Goal: Information Seeking & Learning: Learn about a topic

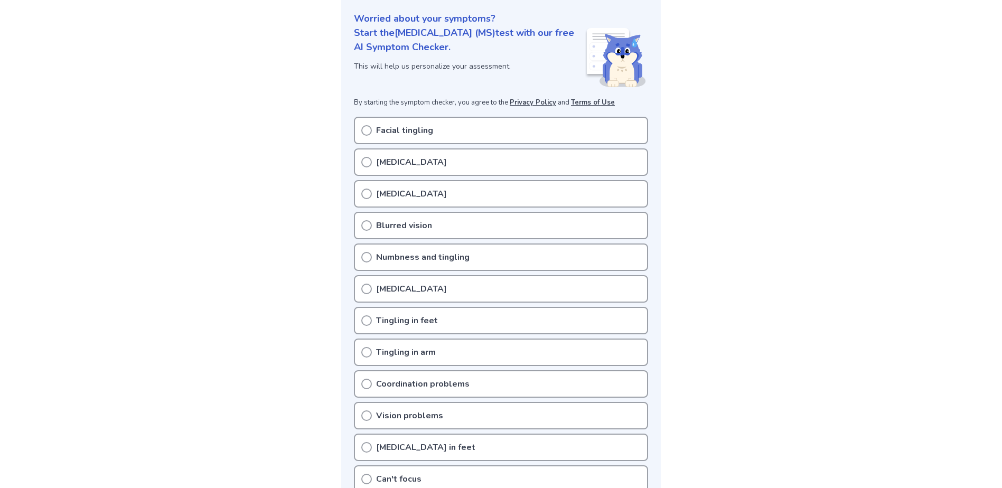
scroll to position [158, 0]
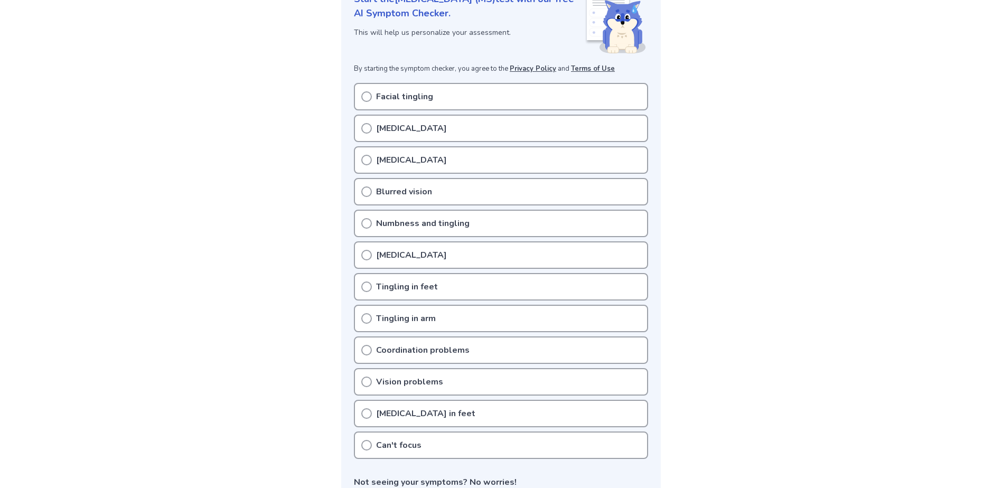
click at [363, 127] on icon at bounding box center [366, 128] width 11 height 11
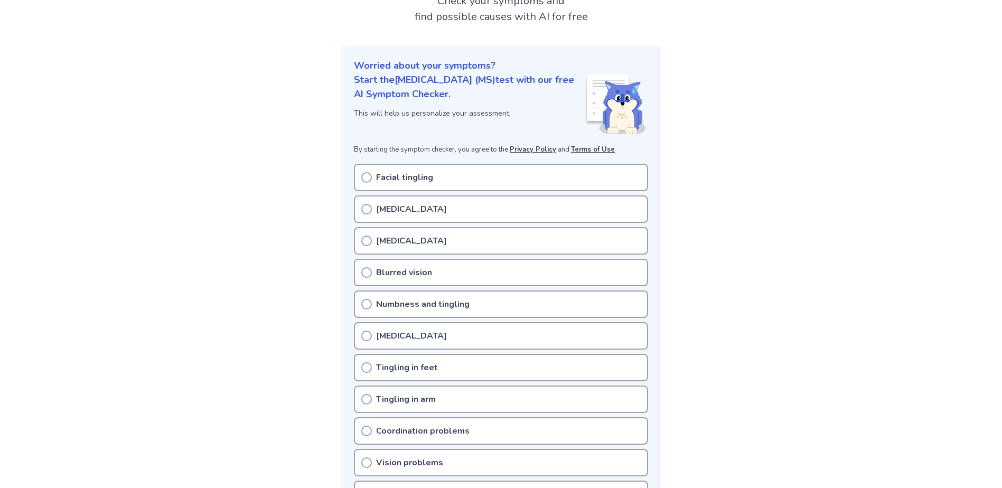
scroll to position [106, 0]
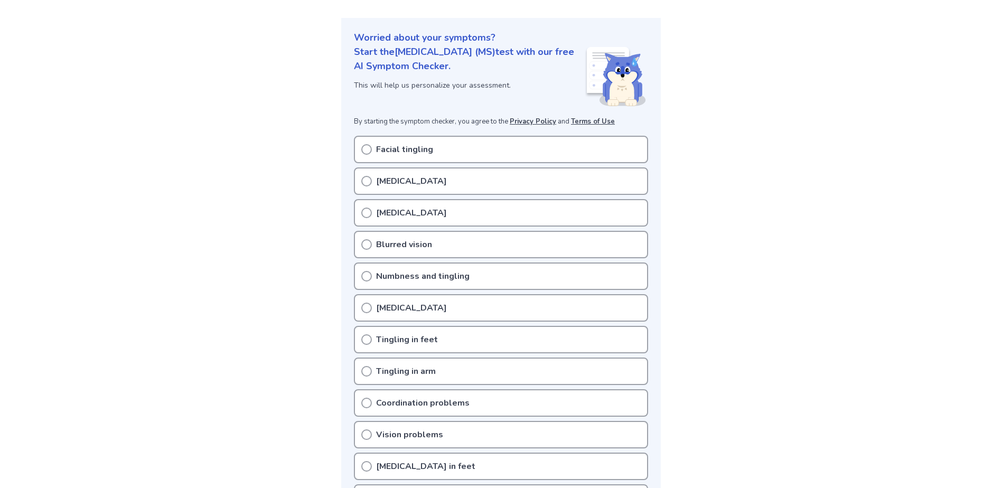
click at [365, 181] on icon at bounding box center [366, 181] width 11 height 11
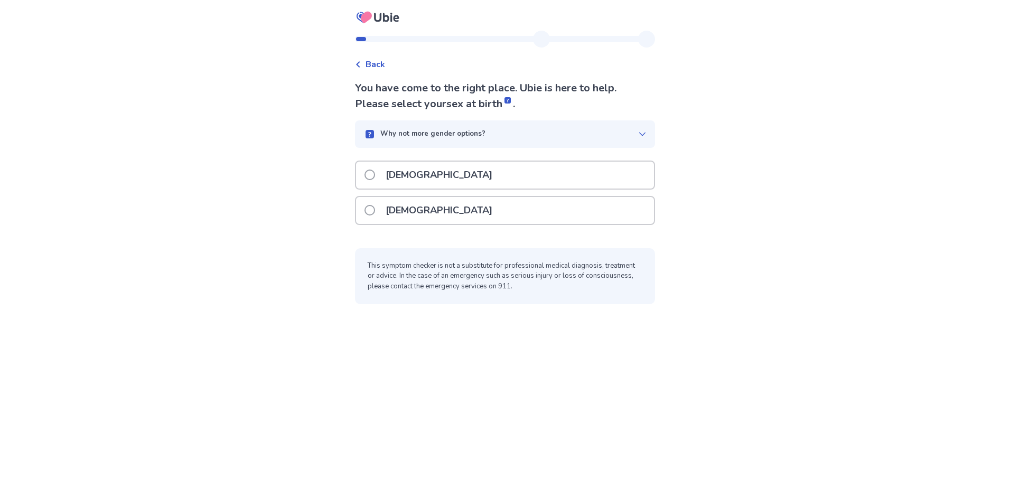
click at [375, 209] on span at bounding box center [369, 210] width 11 height 11
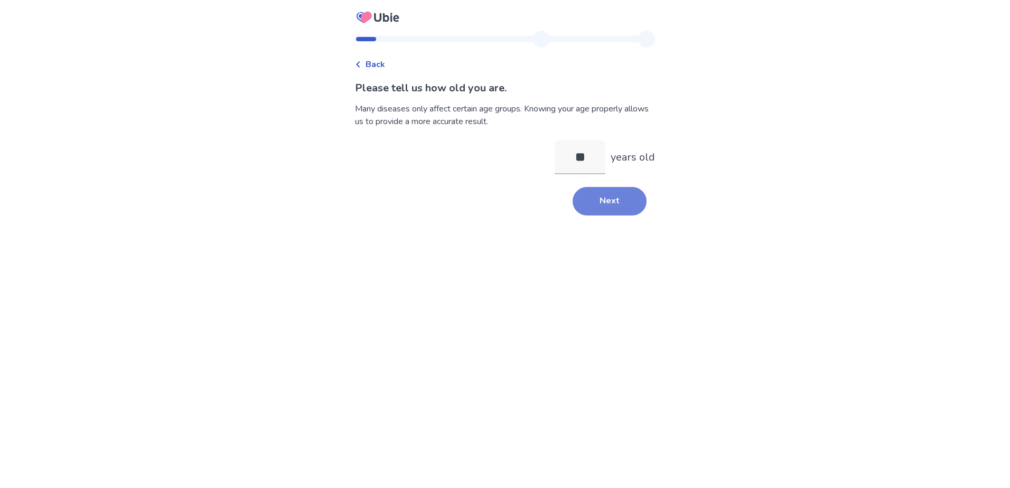
type input "**"
click at [603, 208] on button "Next" at bounding box center [610, 201] width 74 height 29
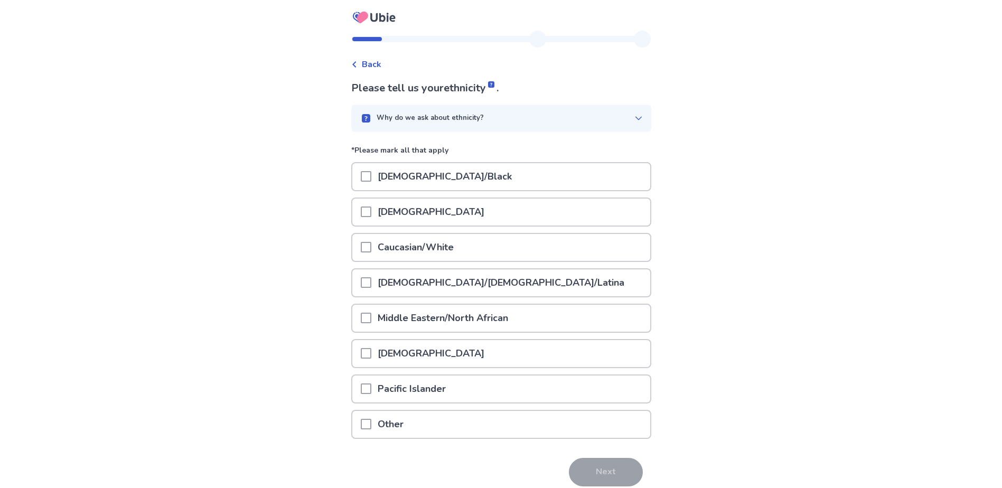
click at [370, 245] on span at bounding box center [366, 247] width 11 height 11
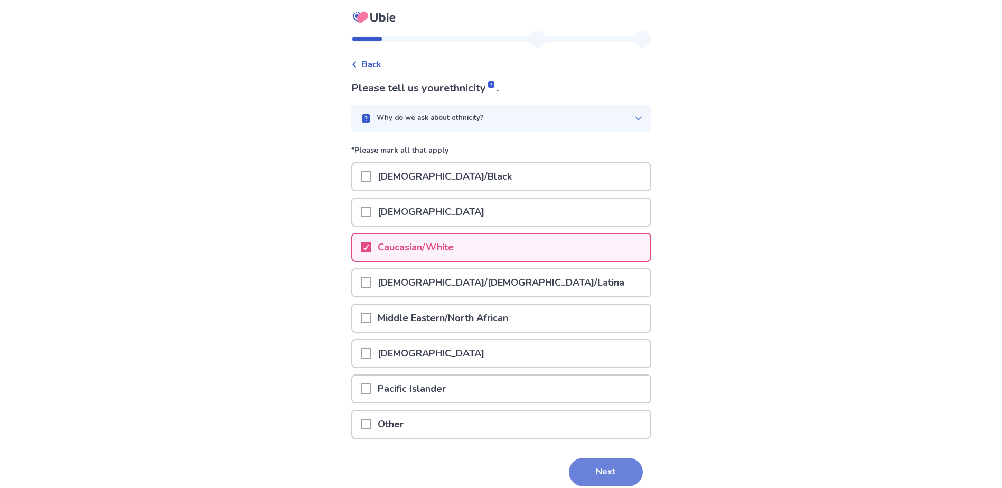
click at [583, 471] on button "Next" at bounding box center [606, 472] width 74 height 29
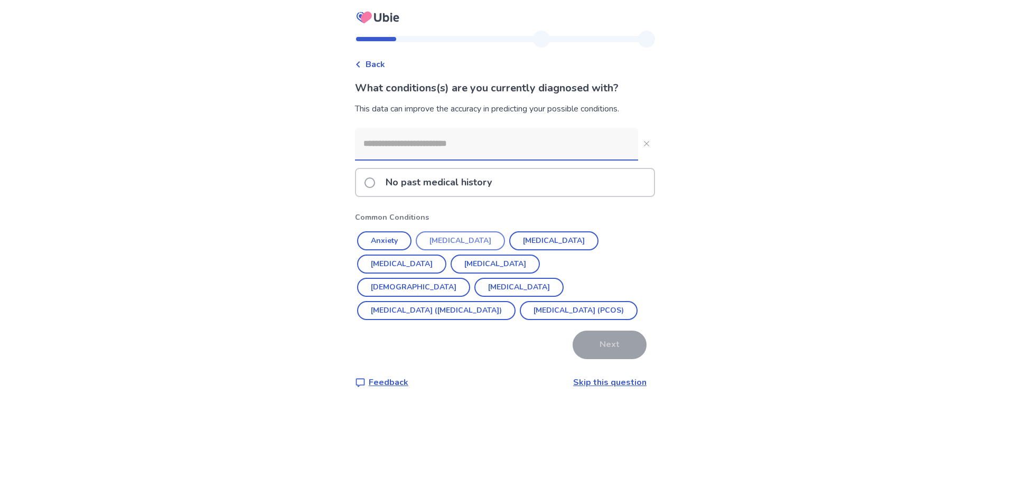
click at [382, 234] on button "Anxiety" at bounding box center [384, 240] width 54 height 19
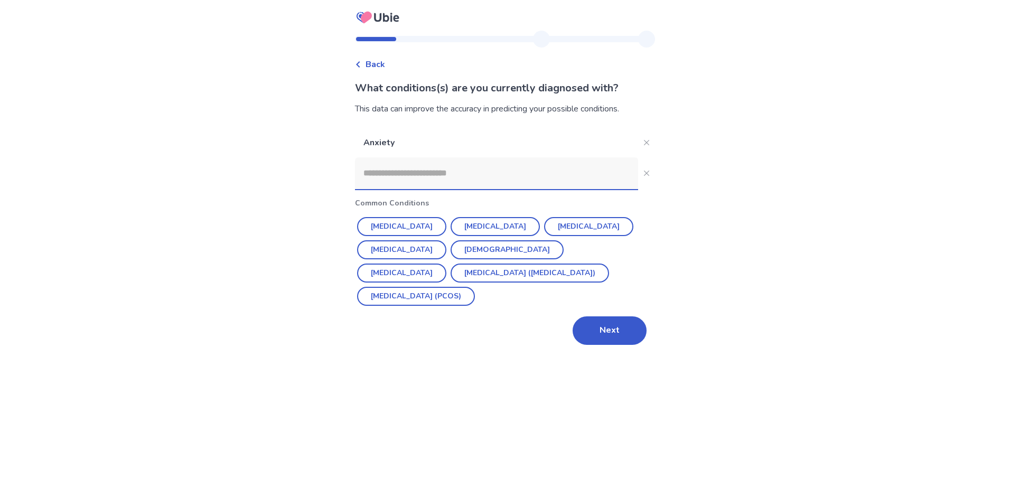
click at [476, 224] on button "[MEDICAL_DATA]" at bounding box center [495, 226] width 89 height 19
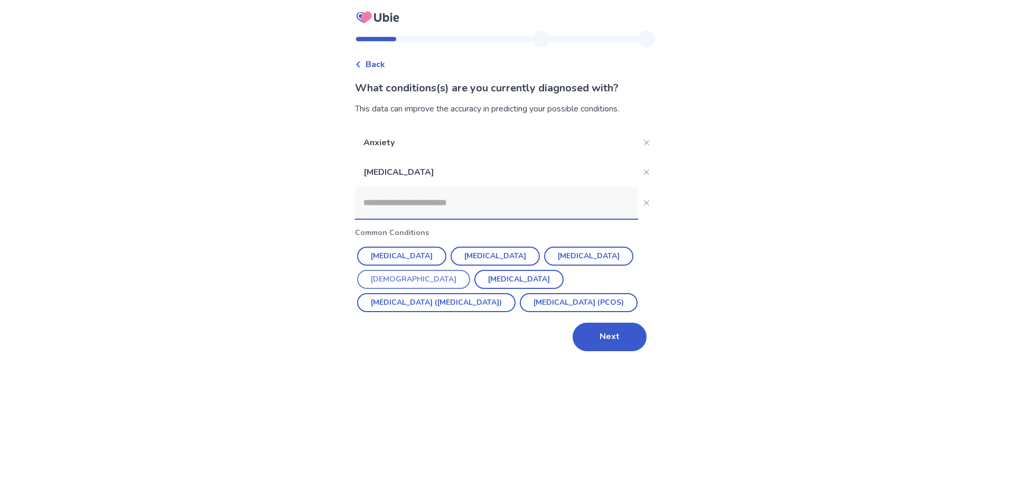
click at [470, 270] on button "[DEMOGRAPHIC_DATA]" at bounding box center [413, 279] width 113 height 19
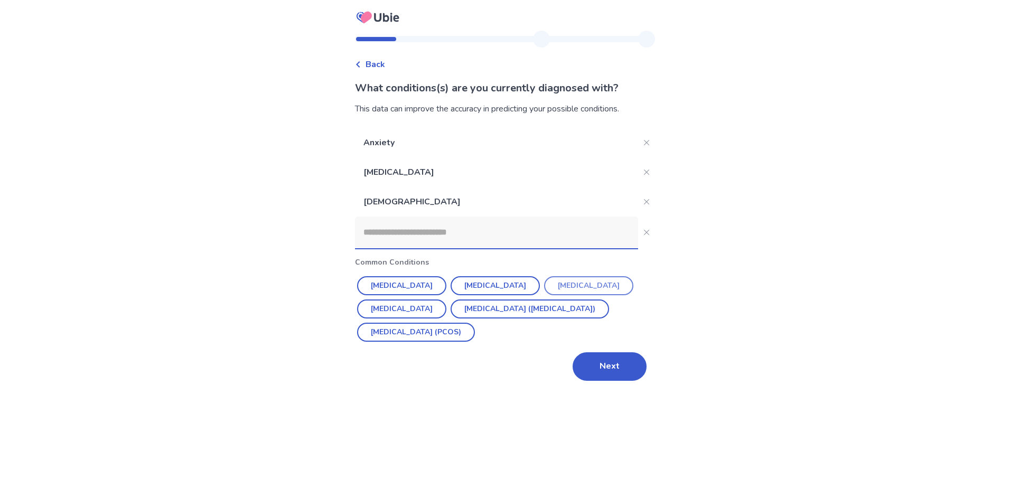
click at [559, 287] on button "[MEDICAL_DATA]" at bounding box center [588, 285] width 89 height 19
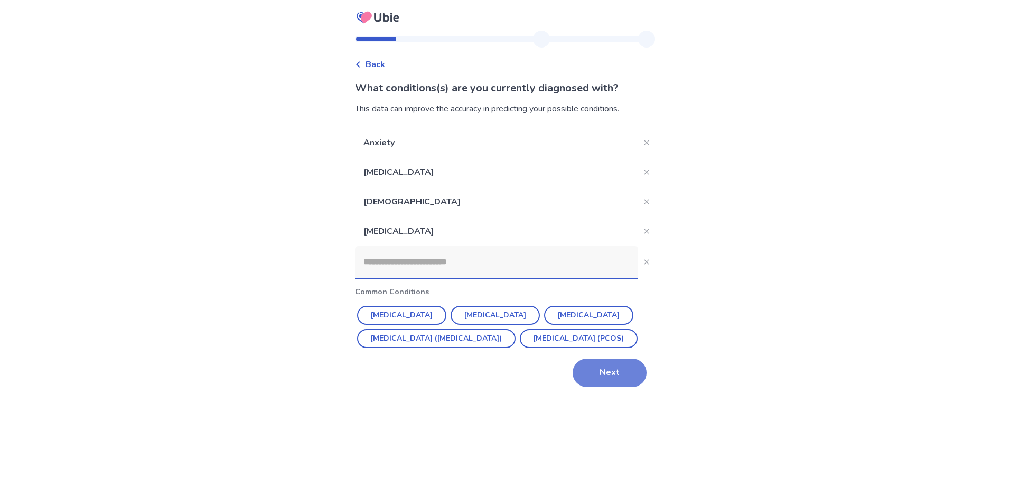
click at [591, 387] on button "Next" at bounding box center [610, 373] width 74 height 29
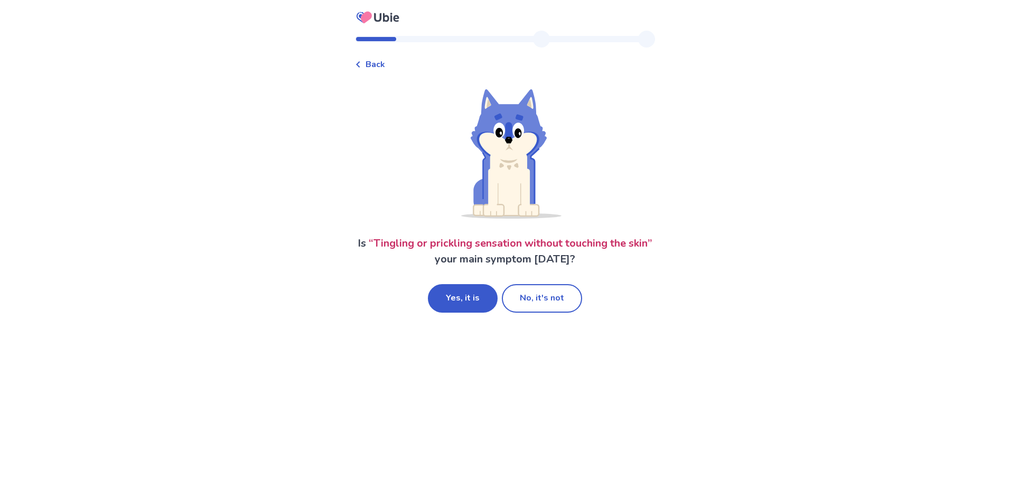
drag, startPoint x: 535, startPoint y: 307, endPoint x: 515, endPoint y: 301, distance: 20.5
click at [534, 307] on button "No, it's not" at bounding box center [542, 298] width 80 height 29
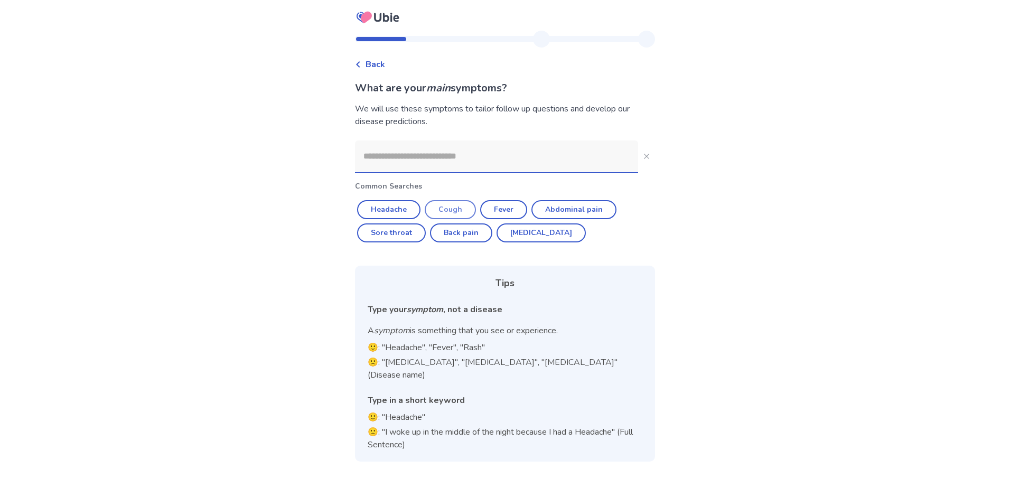
click at [463, 212] on button "Cough" at bounding box center [450, 209] width 51 height 19
type input "*****"
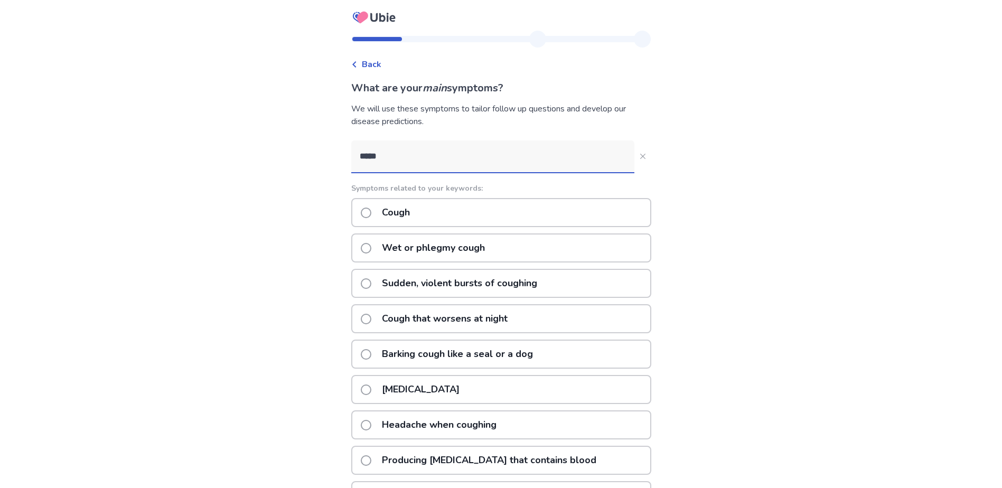
click at [371, 214] on span at bounding box center [366, 213] width 11 height 11
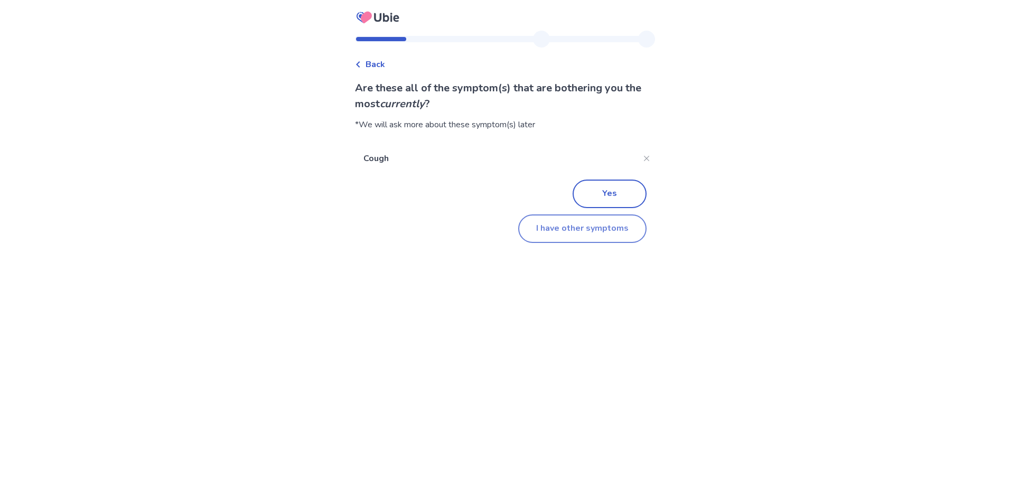
click at [602, 232] on button "I have other symptoms" at bounding box center [582, 228] width 128 height 29
